Goal: Information Seeking & Learning: Check status

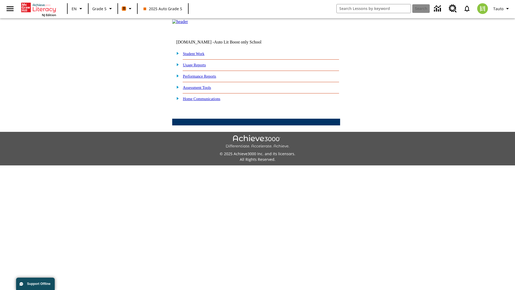
click at [205, 78] on link "Performance Reports" at bounding box center [199, 76] width 33 height 4
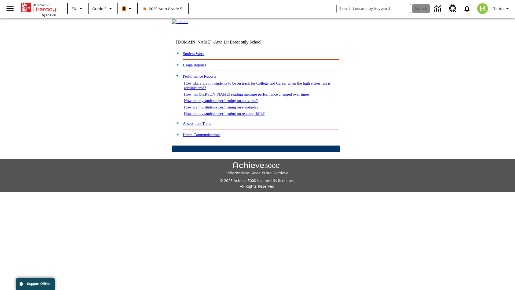
click at [226, 103] on link "How are my students performing on activities?" at bounding box center [221, 101] width 74 height 4
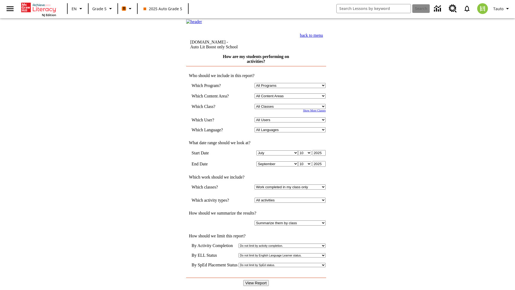
select select "11133131"
